Goal: Navigation & Orientation: Find specific page/section

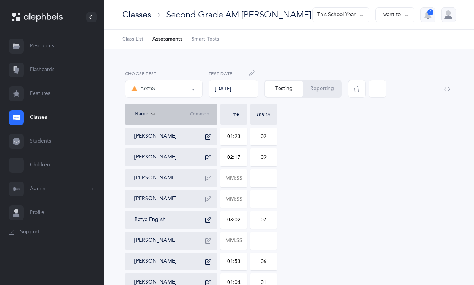
select select "2"
click at [36, 115] on link "Classes" at bounding box center [52, 118] width 104 height 24
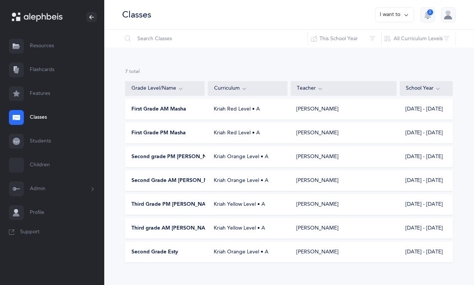
click at [162, 224] on div "Third grade AM [PERSON_NAME] Kriah Yellow Level • A [PERSON_NAME] [DATE] - [DAT…" at bounding box center [289, 228] width 328 height 21
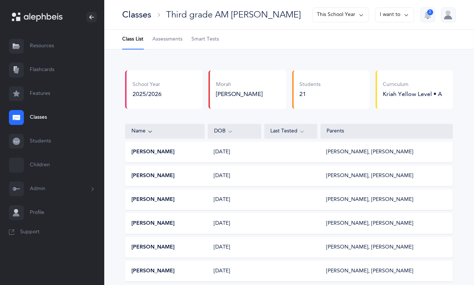
click at [40, 117] on link "Classes" at bounding box center [52, 118] width 104 height 24
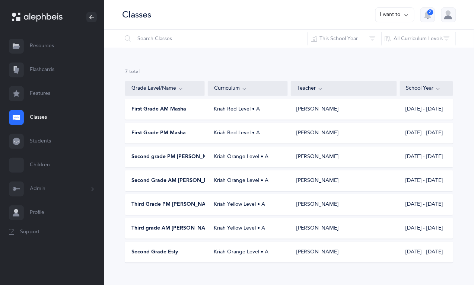
click at [142, 205] on span "Third Grade PM [PERSON_NAME]" at bounding box center [174, 204] width 84 height 7
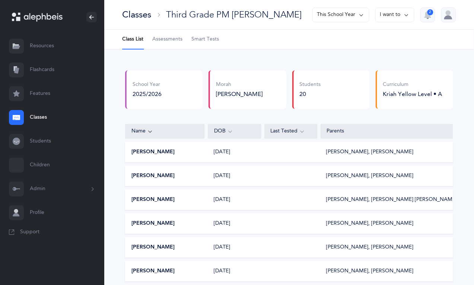
click at [37, 117] on link "Classes" at bounding box center [52, 118] width 104 height 24
